Goal: Task Accomplishment & Management: Manage account settings

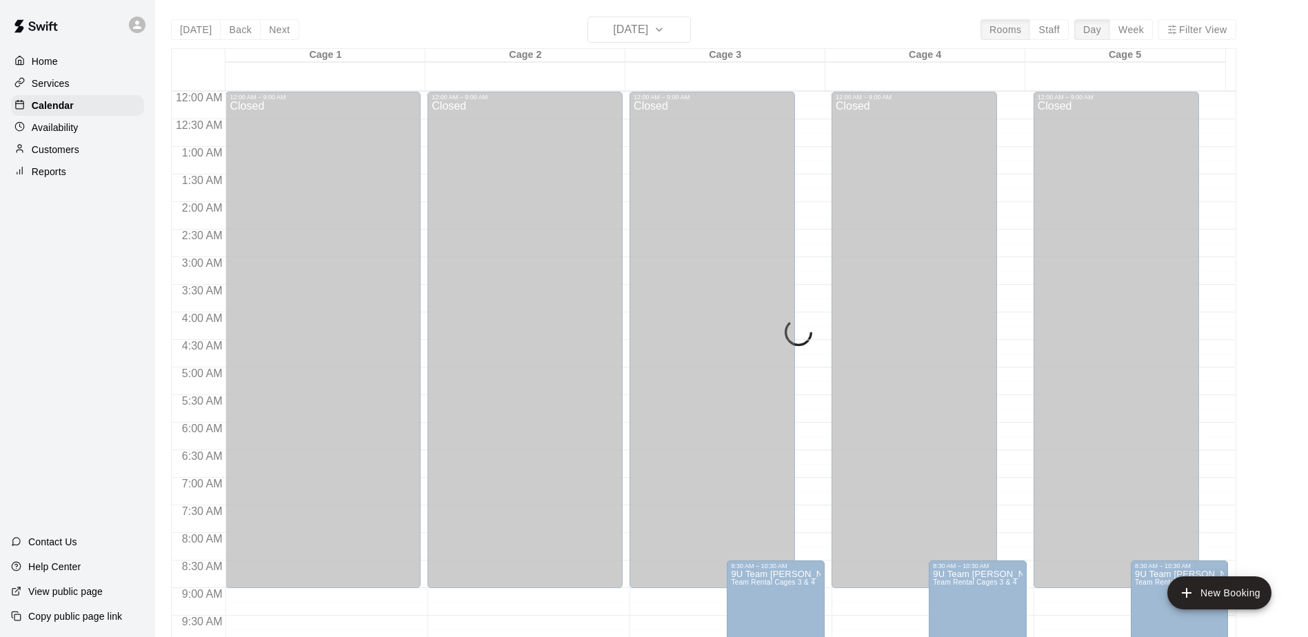
scroll to position [652, 0]
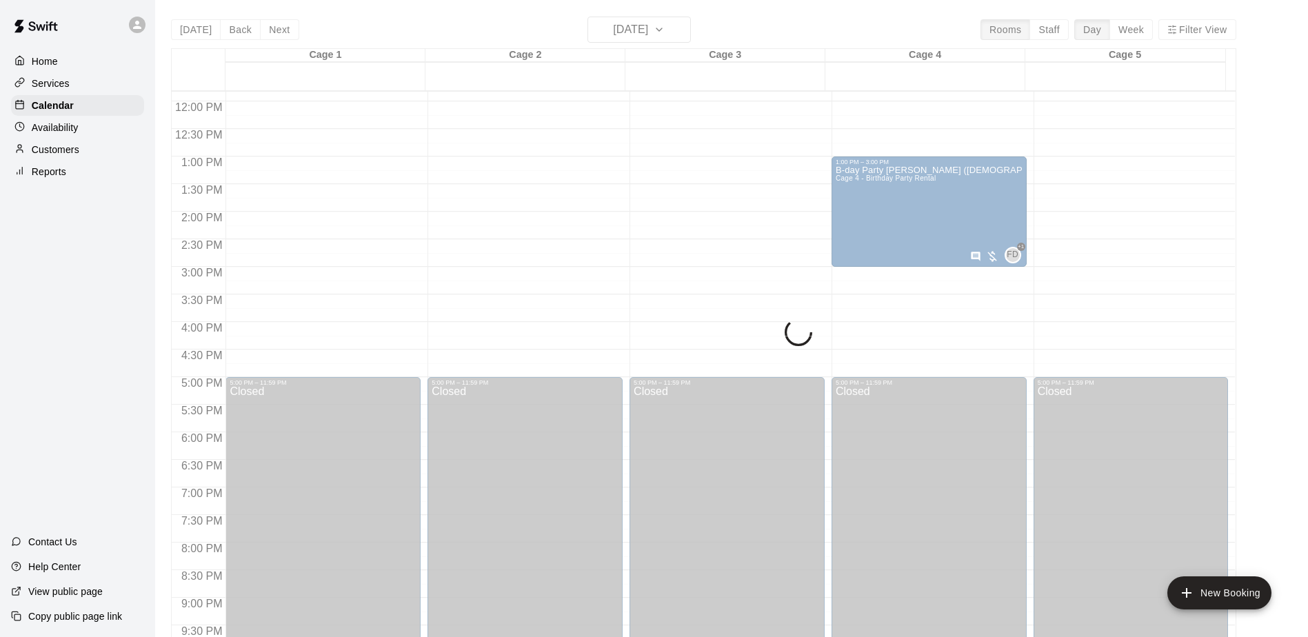
click at [679, 28] on div "[DATE] Back [DATE][DATE] Rooms Staff Day Week Filter View Cage 1 14 Sun Cage 2 …" at bounding box center [704, 335] width 1066 height 637
click at [678, 28] on div "[DATE] Back [DATE][DATE] Rooms Staff Day Week Filter View Cage 1 14 Sun Cage 2 …" at bounding box center [704, 335] width 1066 height 637
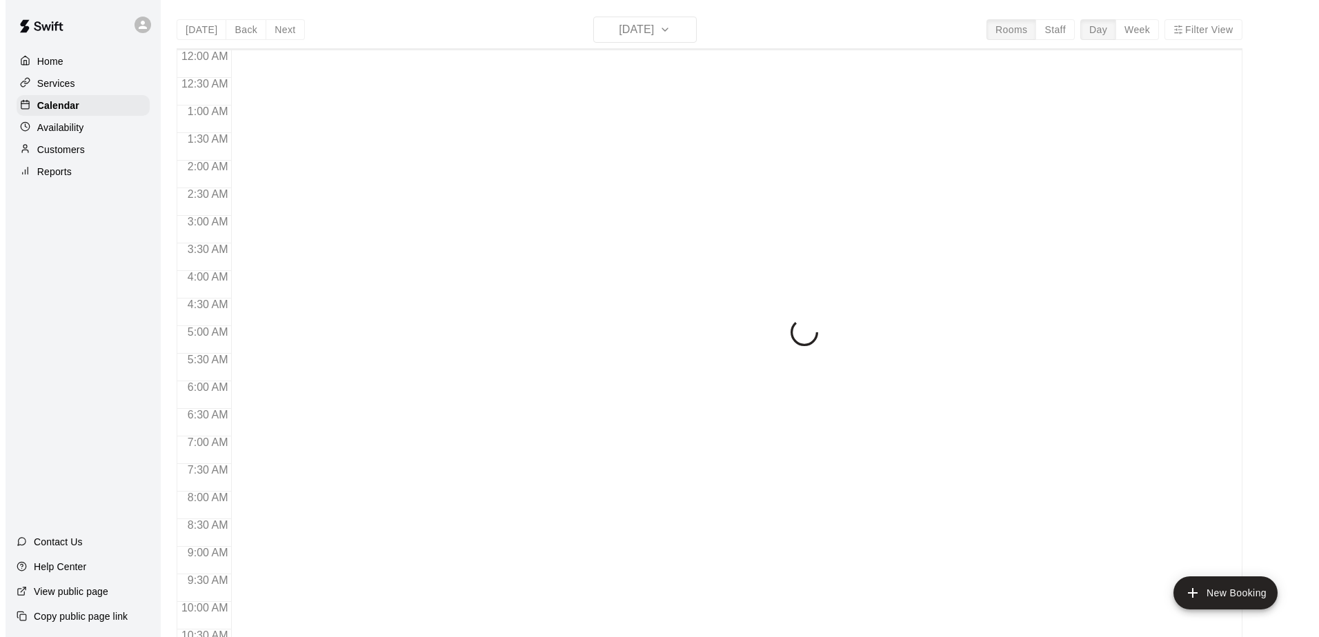
scroll to position [721, 0]
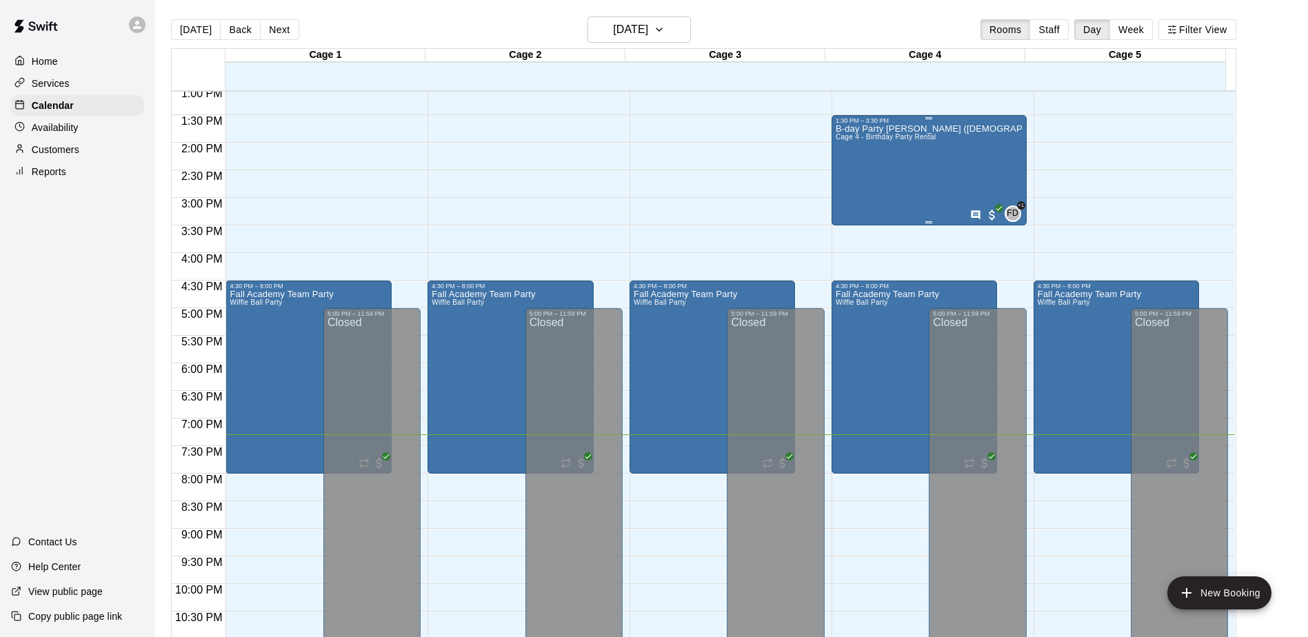
click at [934, 197] on div "B-day Party Tommy (8yo) Cage 4 - Birthday Party Rental" at bounding box center [929, 442] width 187 height 637
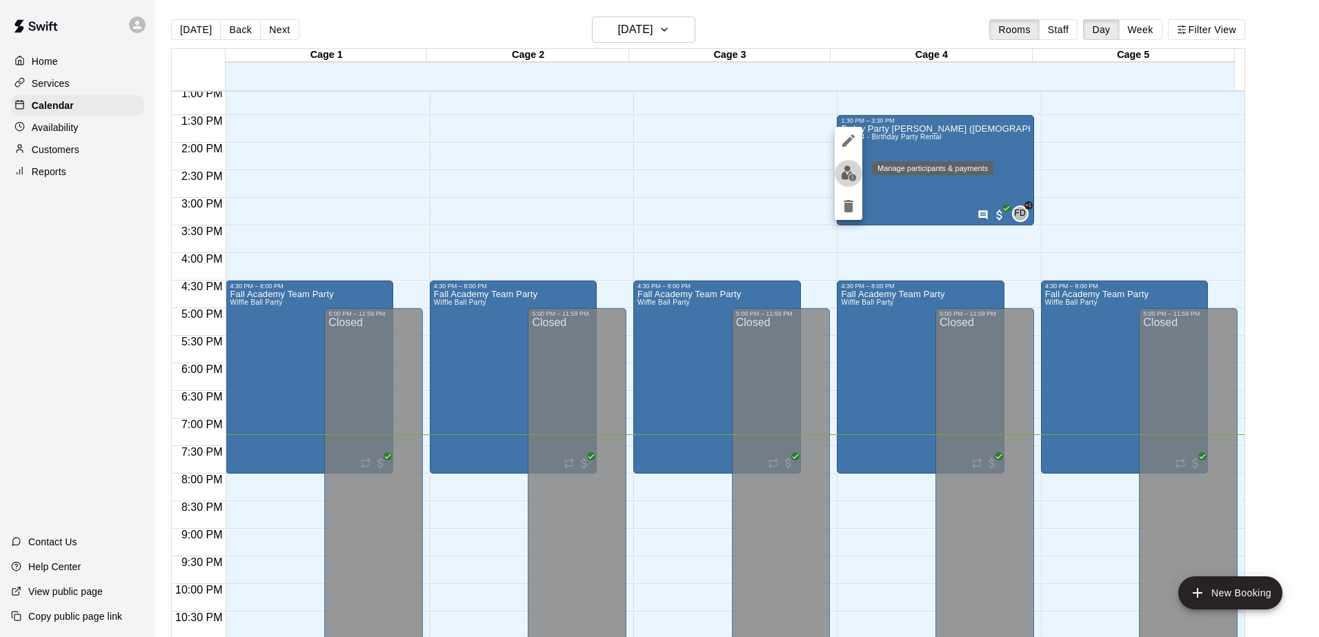
click at [845, 174] on img "edit" at bounding box center [849, 174] width 16 height 16
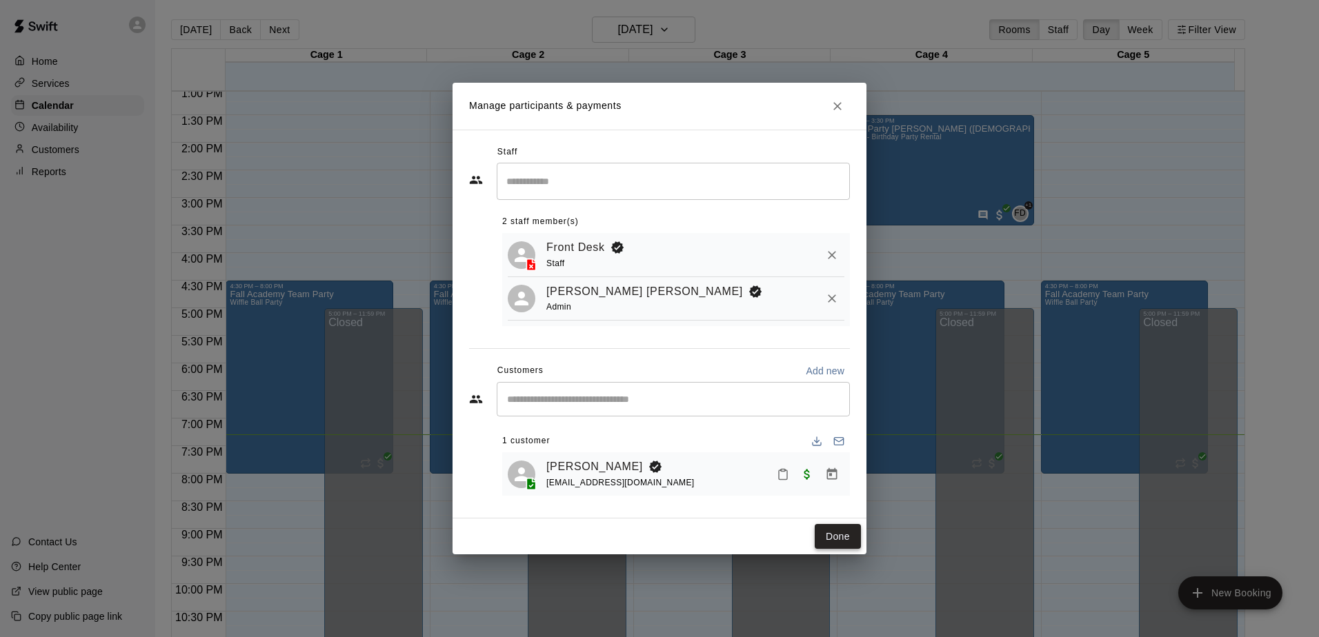
click at [841, 542] on button "Done" at bounding box center [838, 537] width 46 height 26
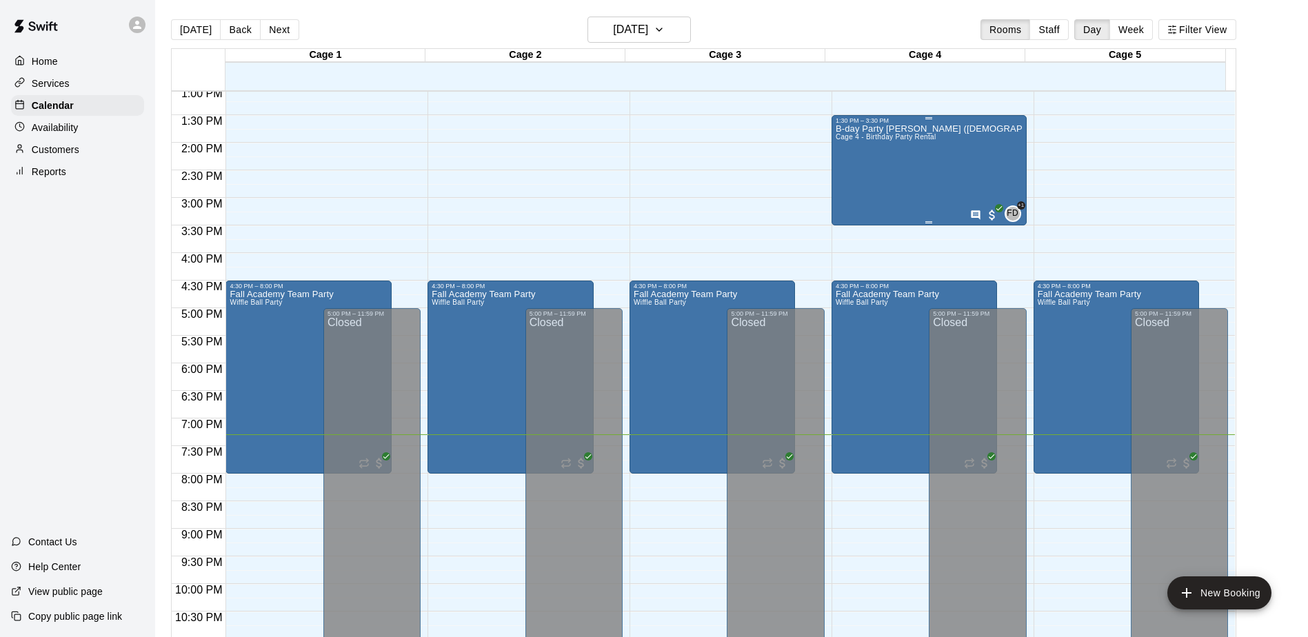
click at [941, 190] on div "B-day Party Tommy (8yo) Cage 4 - Birthday Party Rental FD +1" at bounding box center [929, 442] width 187 height 637
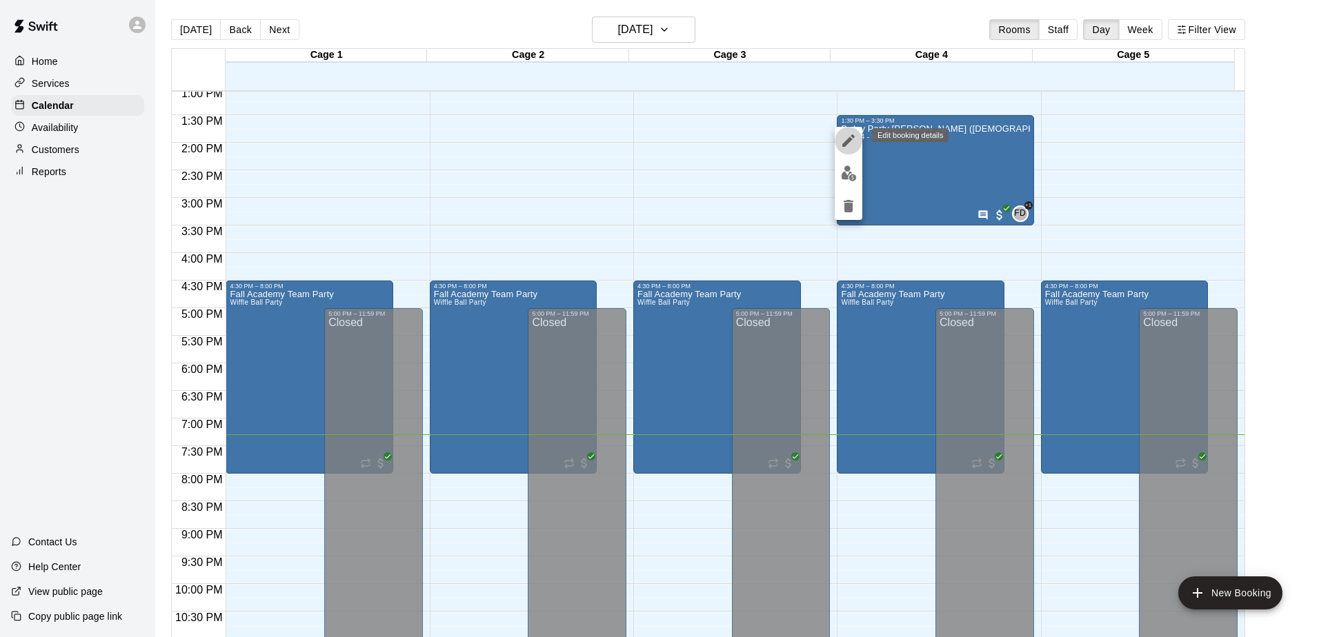
click at [846, 137] on icon "edit" at bounding box center [848, 140] width 17 height 17
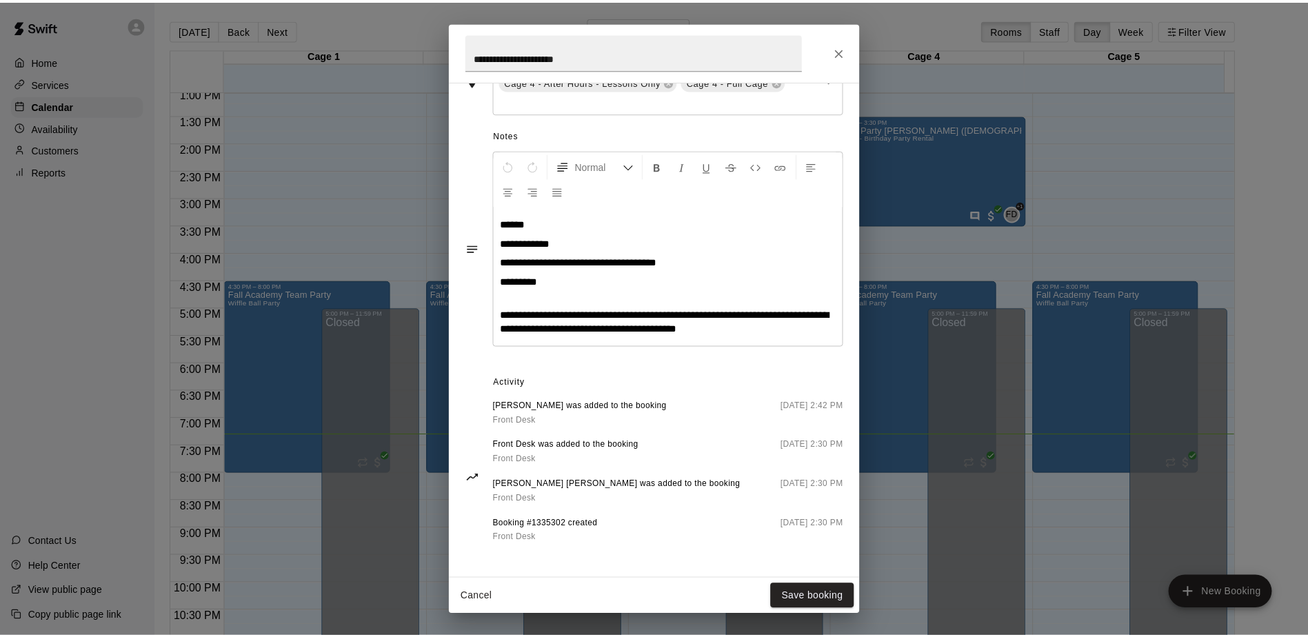
scroll to position [397, 0]
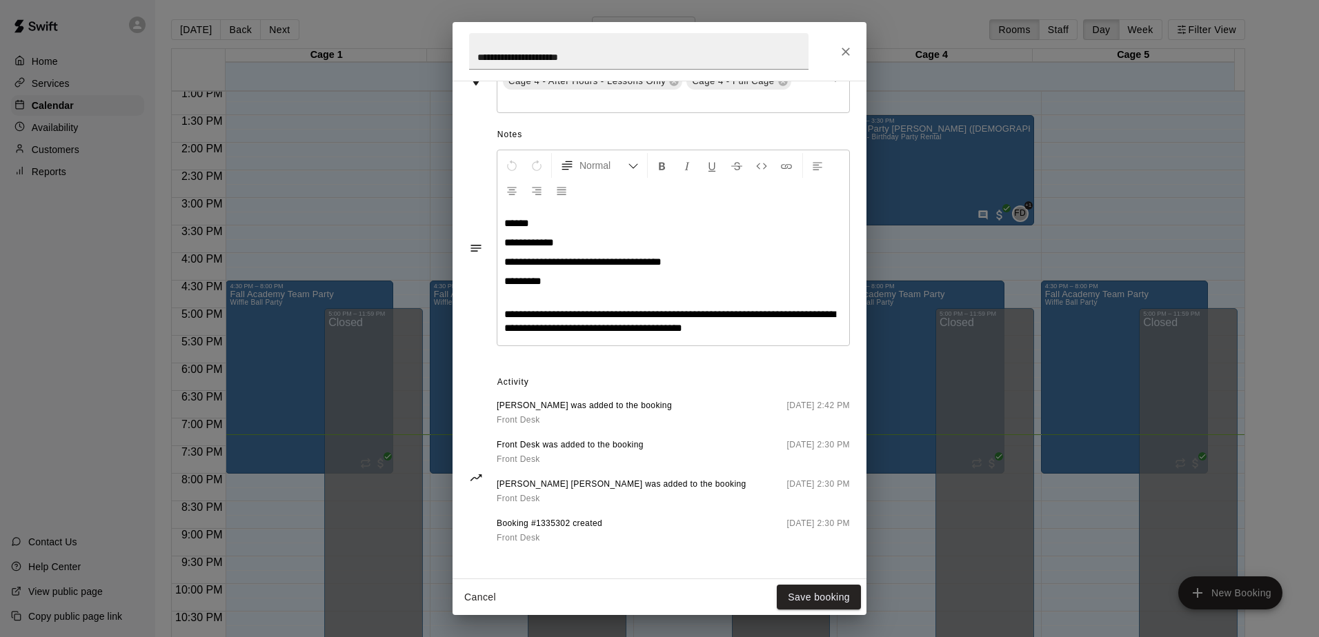
click at [482, 593] on button "Cancel" at bounding box center [480, 598] width 44 height 26
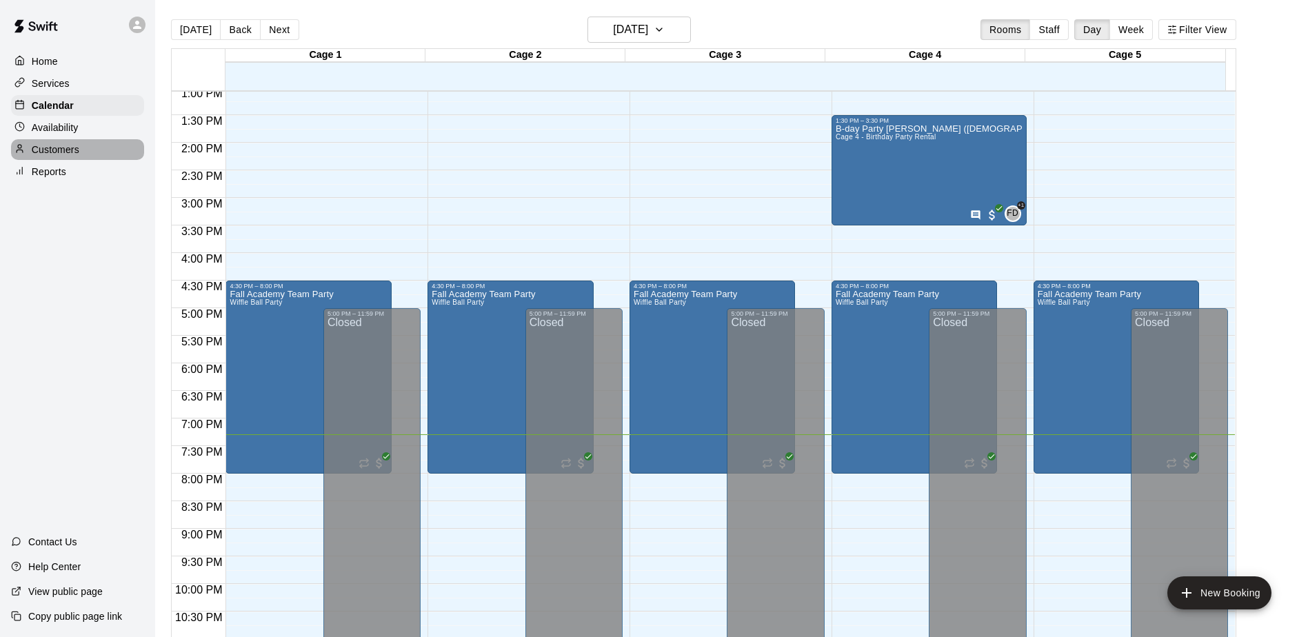
click at [63, 149] on p "Customers" at bounding box center [56, 150] width 48 height 14
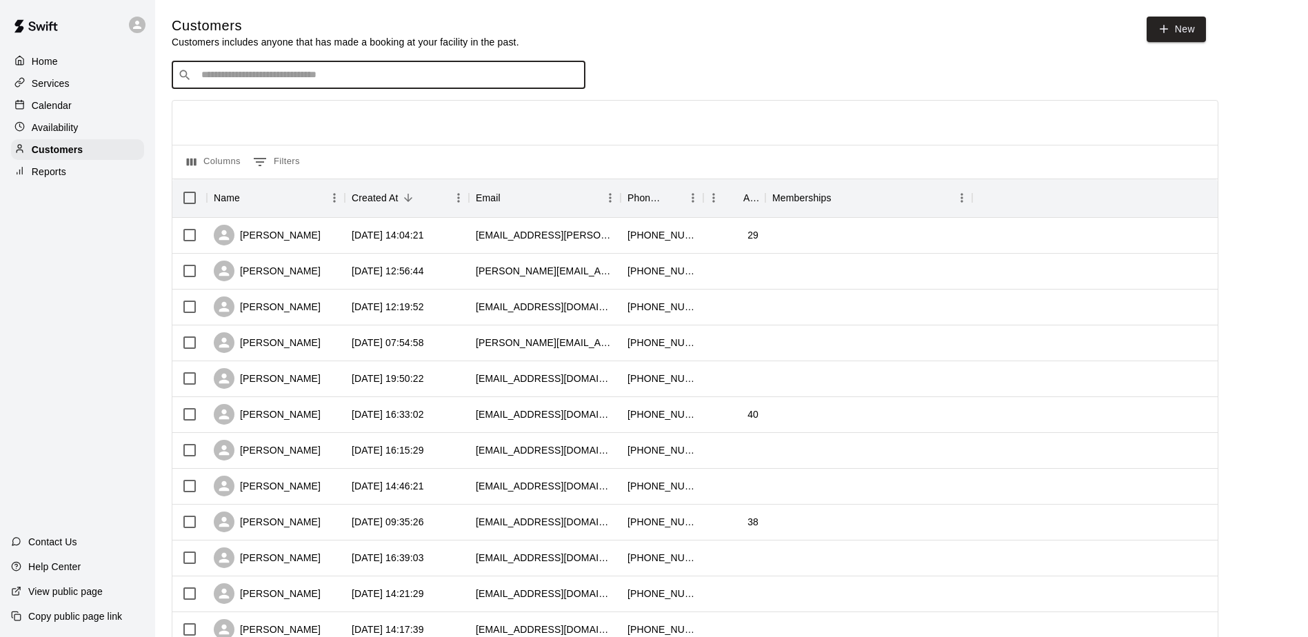
click at [250, 73] on input "Search customers by name or email" at bounding box center [388, 75] width 382 height 14
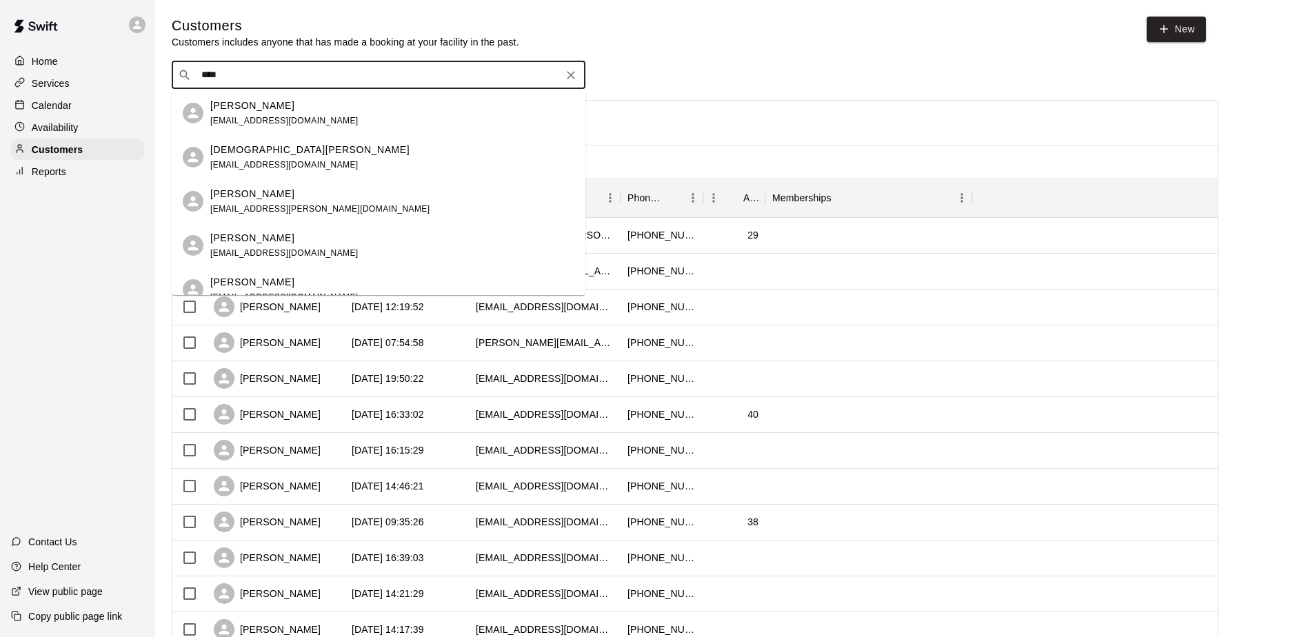
type input "*****"
click at [232, 106] on p "Kathi Baker" at bounding box center [252, 106] width 84 height 14
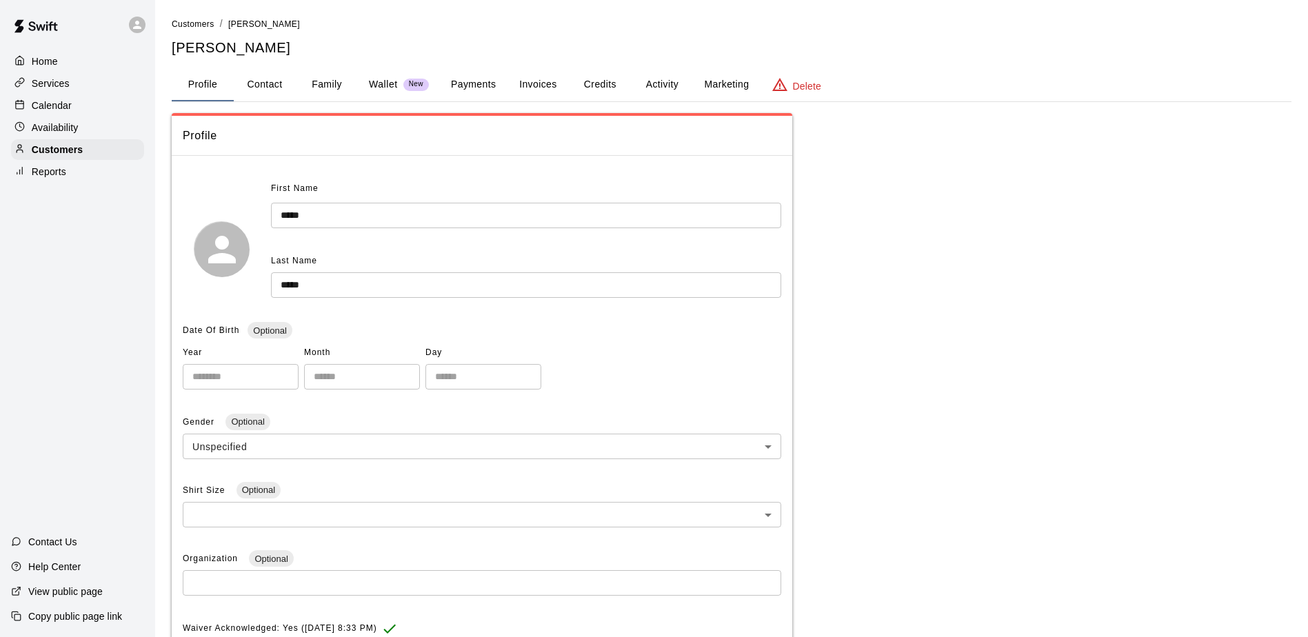
click at [476, 81] on button "Payments" at bounding box center [473, 84] width 67 height 33
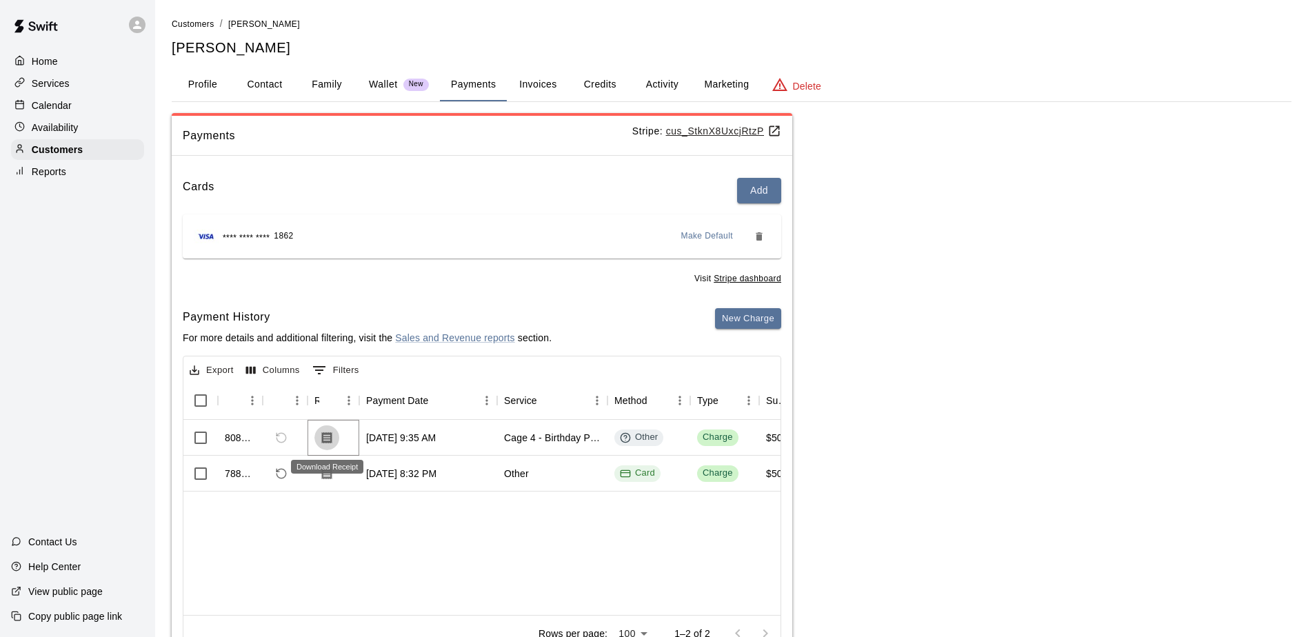
click at [325, 435] on icon "Download Receipt" at bounding box center [327, 438] width 14 height 14
